Goal: Transaction & Acquisition: Purchase product/service

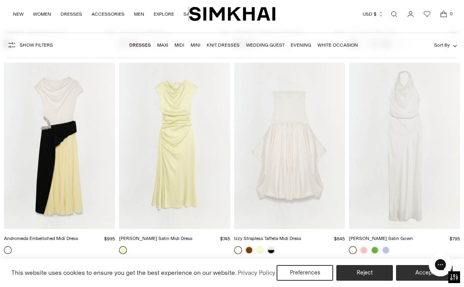
scroll to position [2708, 0]
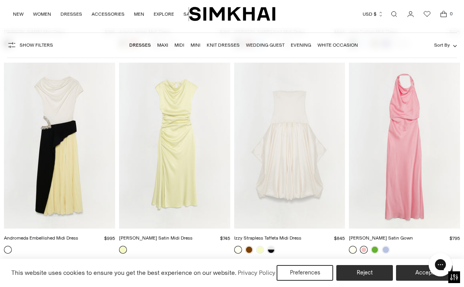
click at [364, 251] on link at bounding box center [364, 250] width 8 height 8
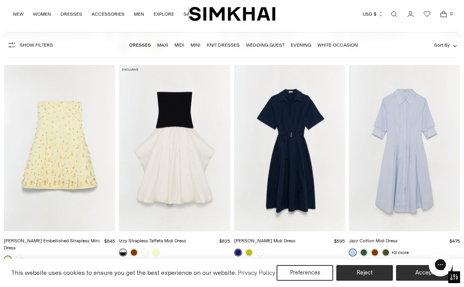
scroll to position [3535, 0]
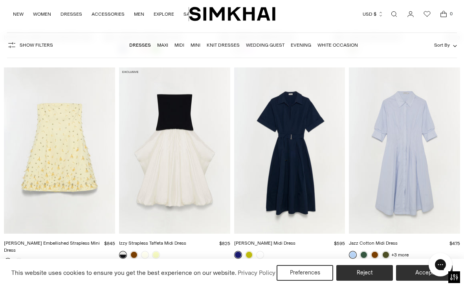
click at [0, 0] on img "Yasmin Embellished Strapless Mini Dress" at bounding box center [0, 0] width 0 height 0
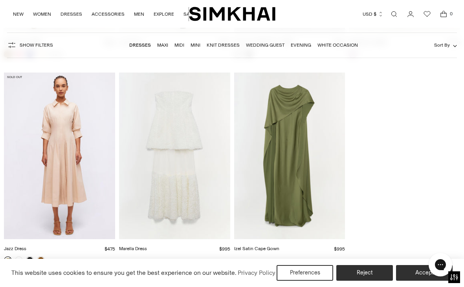
scroll to position [8888, 0]
click at [0, 0] on img "Marella Dress" at bounding box center [0, 0] width 0 height 0
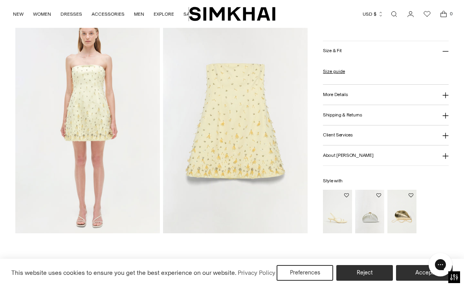
scroll to position [479, 0]
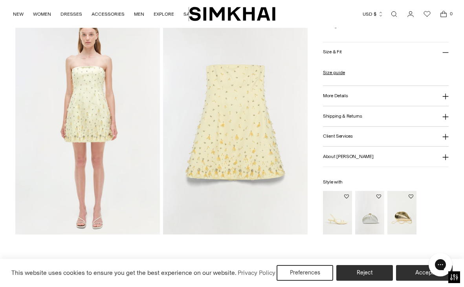
click at [226, 140] on img at bounding box center [235, 126] width 144 height 217
